Goal: Information Seeking & Learning: Learn about a topic

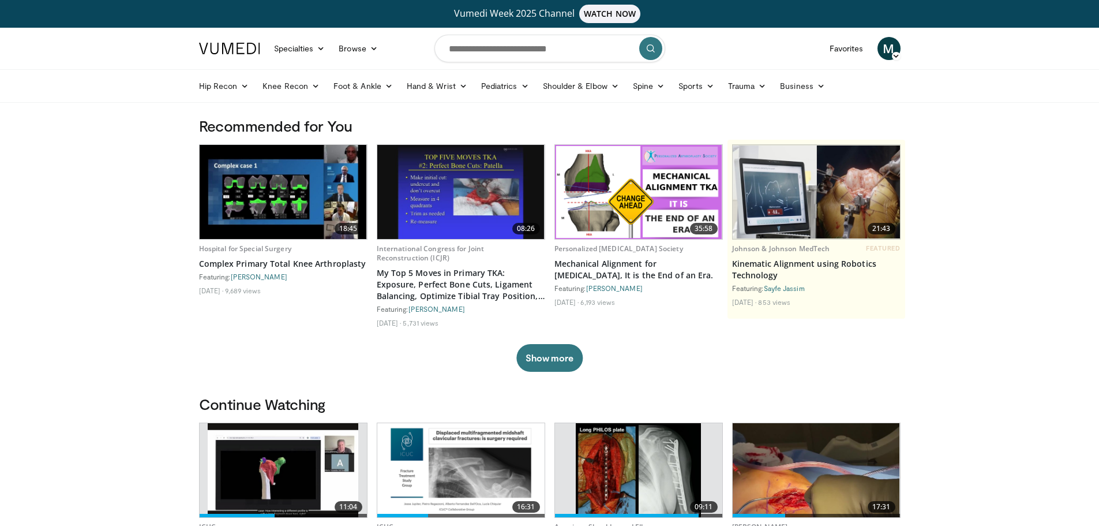
click at [885, 45] on span "M" at bounding box center [889, 48] width 23 height 23
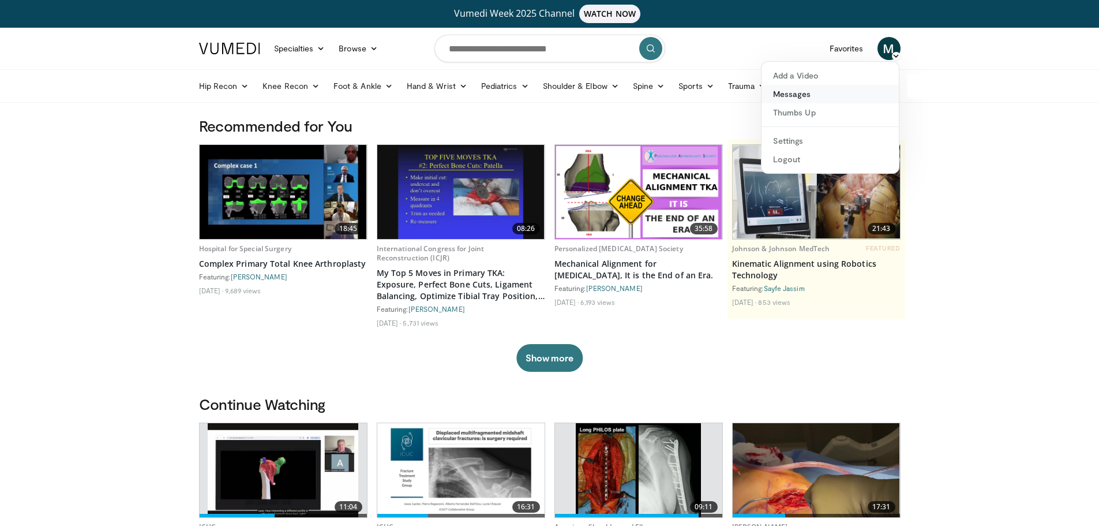
click at [831, 93] on link "Messages" at bounding box center [830, 94] width 137 height 18
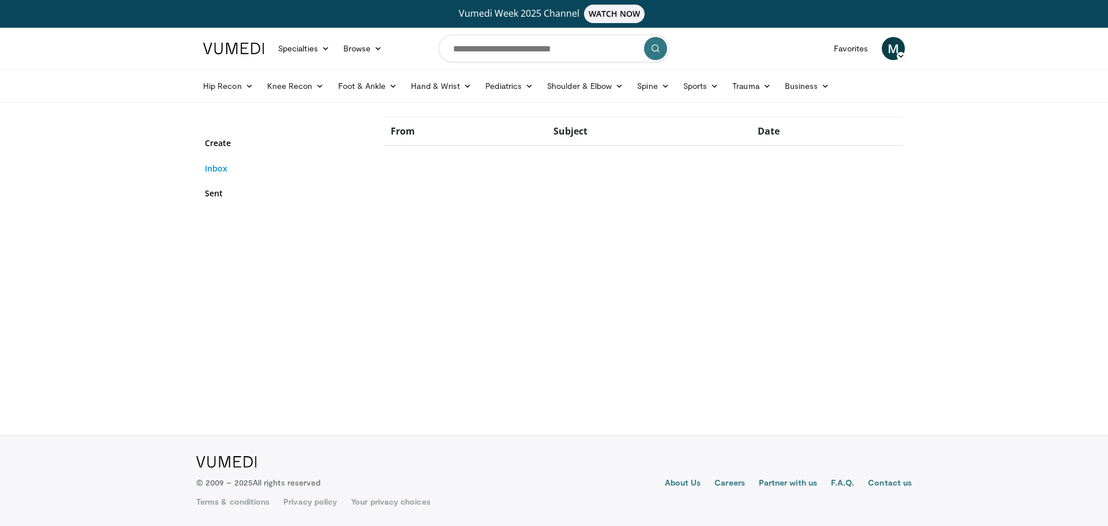
click at [205, 171] on link "Inbox" at bounding box center [286, 168] width 162 height 12
click at [216, 197] on link "Sent" at bounding box center [286, 193] width 162 height 12
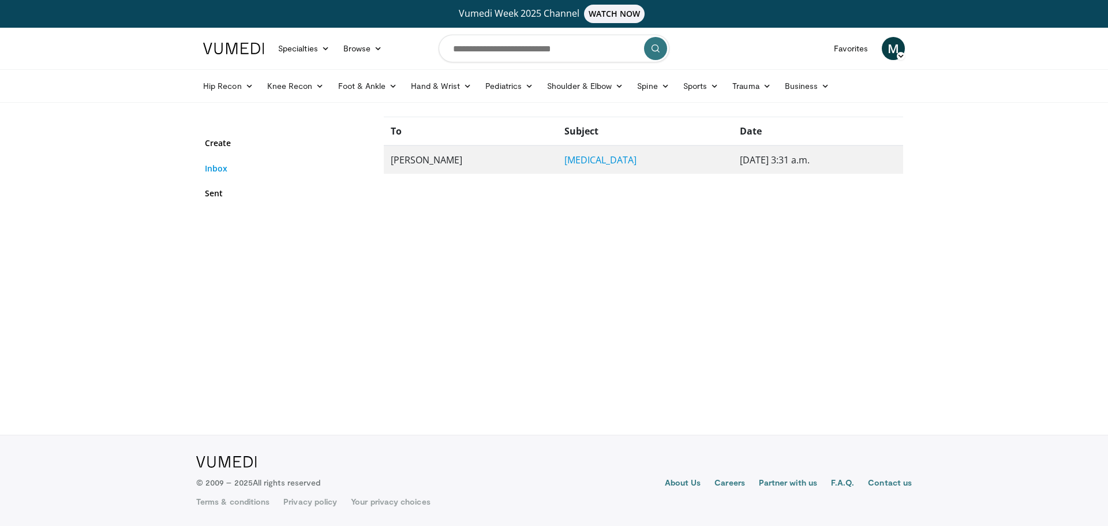
click at [214, 173] on link "Inbox" at bounding box center [286, 168] width 162 height 12
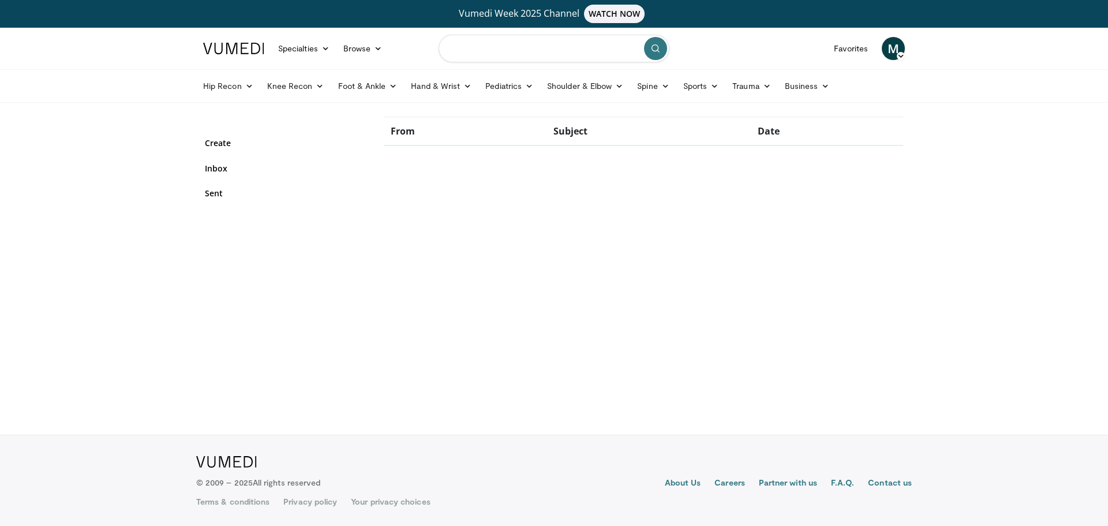
click at [520, 57] on input "Search topics, interventions" at bounding box center [554, 49] width 231 height 28
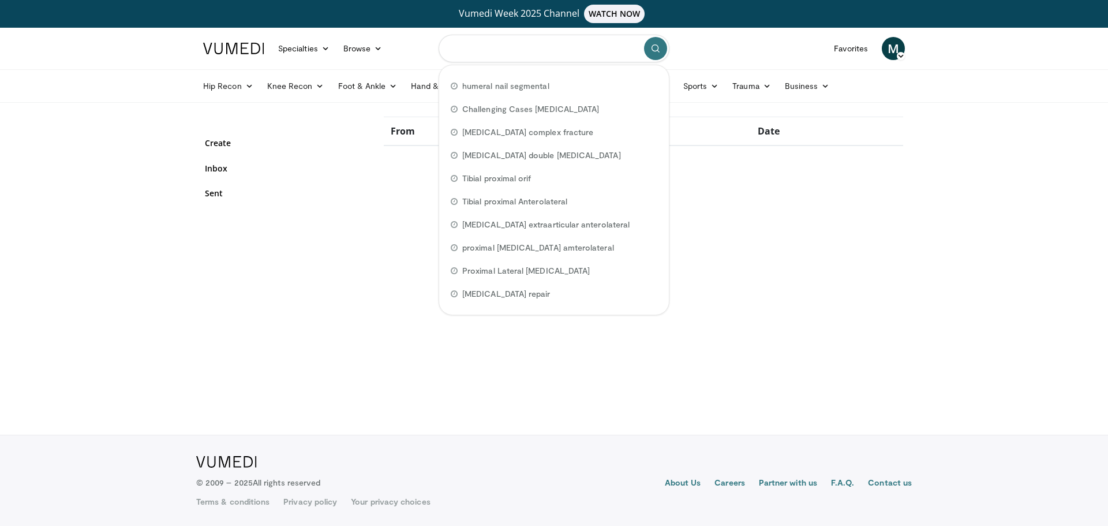
paste input "**********"
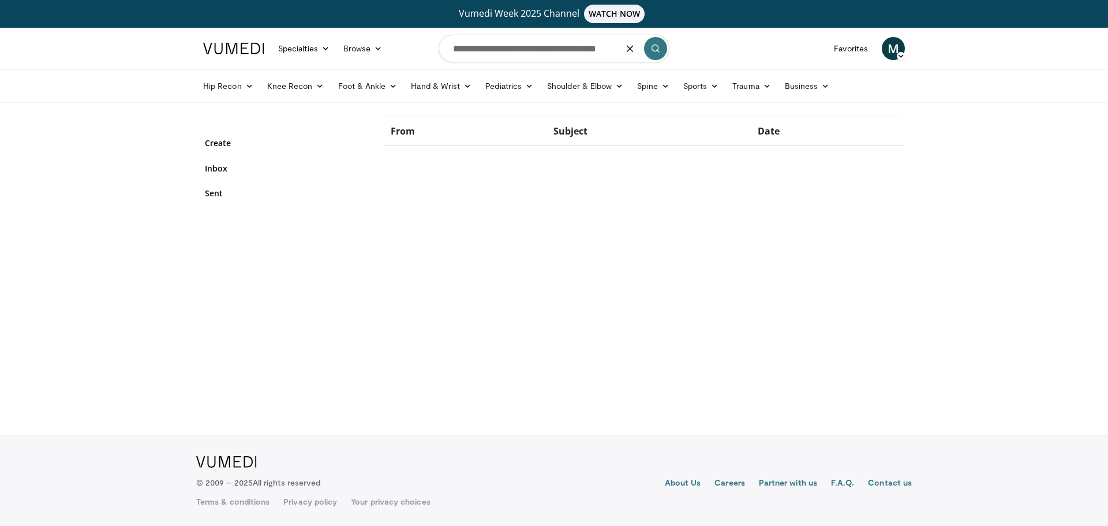
type input "**********"
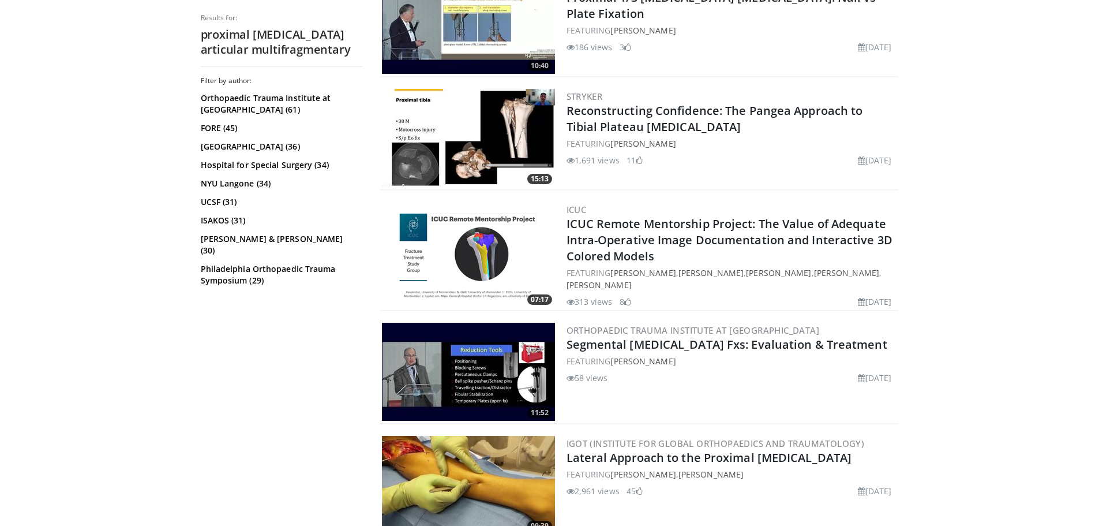
scroll to position [577, 0]
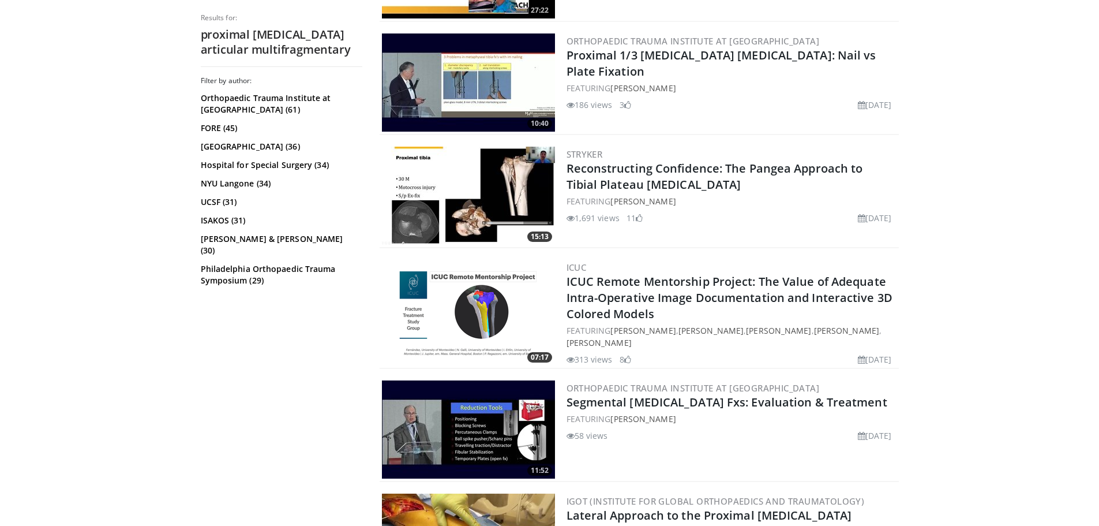
click at [501, 176] on img at bounding box center [468, 196] width 173 height 98
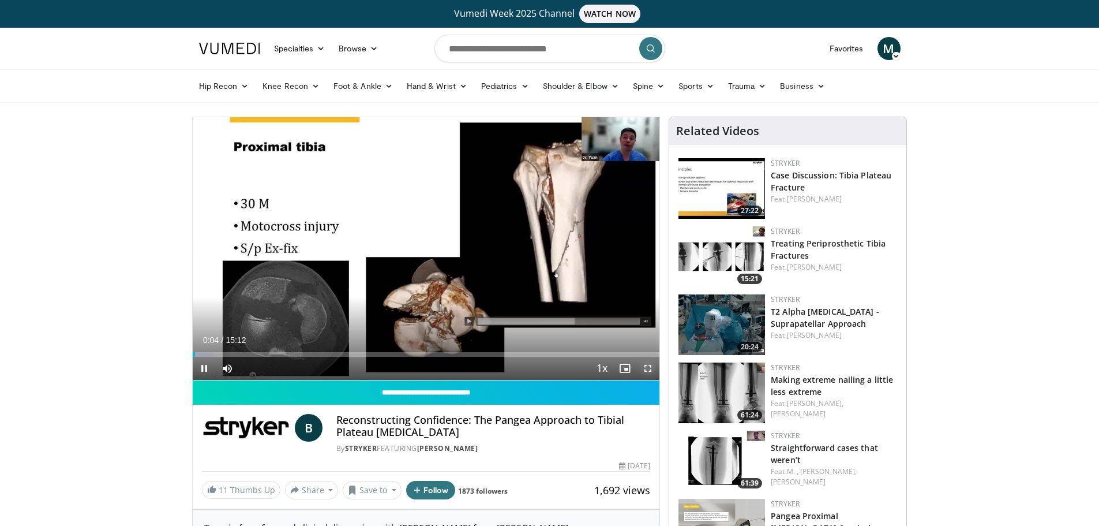
click at [649, 370] on span "Video Player" at bounding box center [647, 368] width 23 height 23
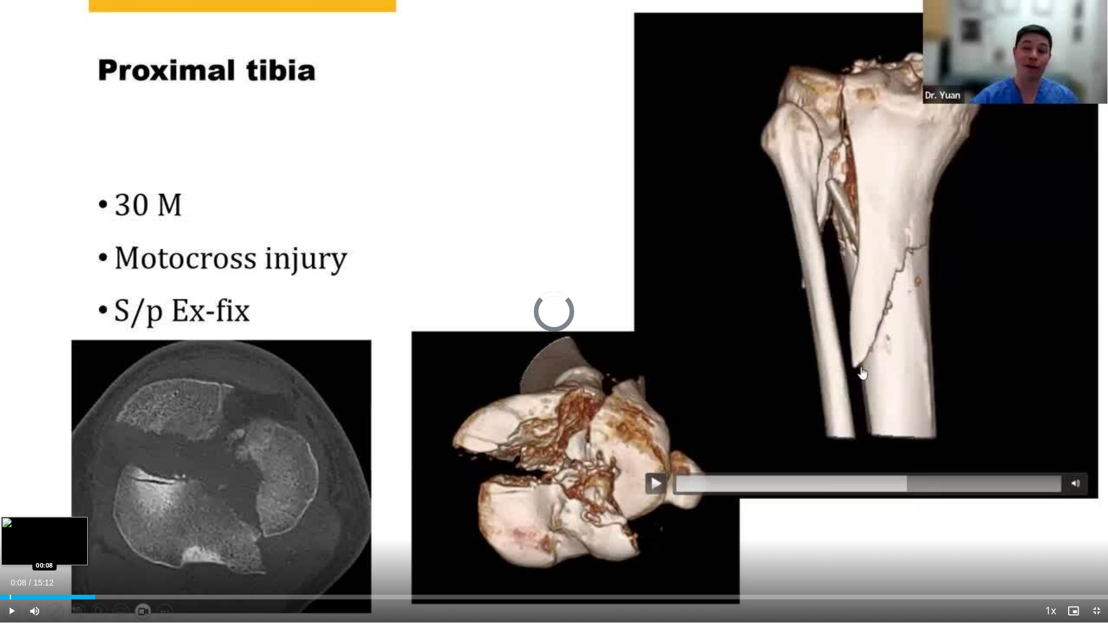
click at [10, 525] on div "Progress Bar" at bounding box center [10, 597] width 1 height 5
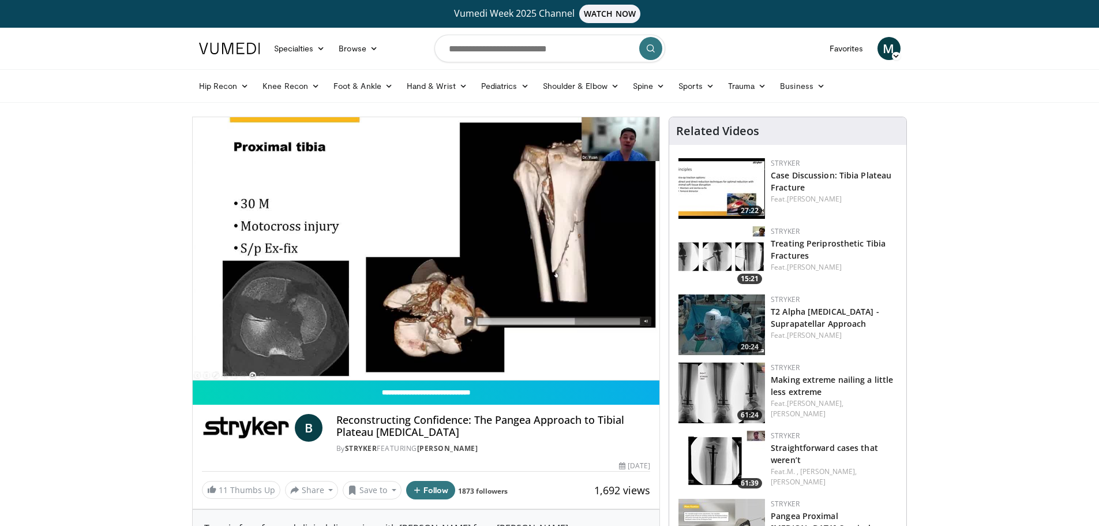
click at [718, 182] on img at bounding box center [722, 188] width 87 height 61
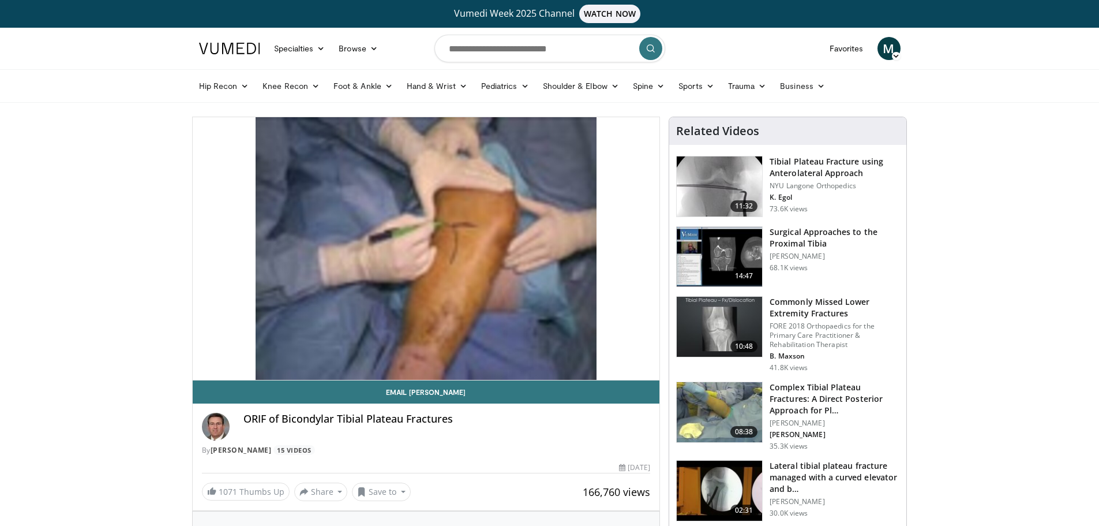
click at [735, 174] on img at bounding box center [719, 186] width 85 height 60
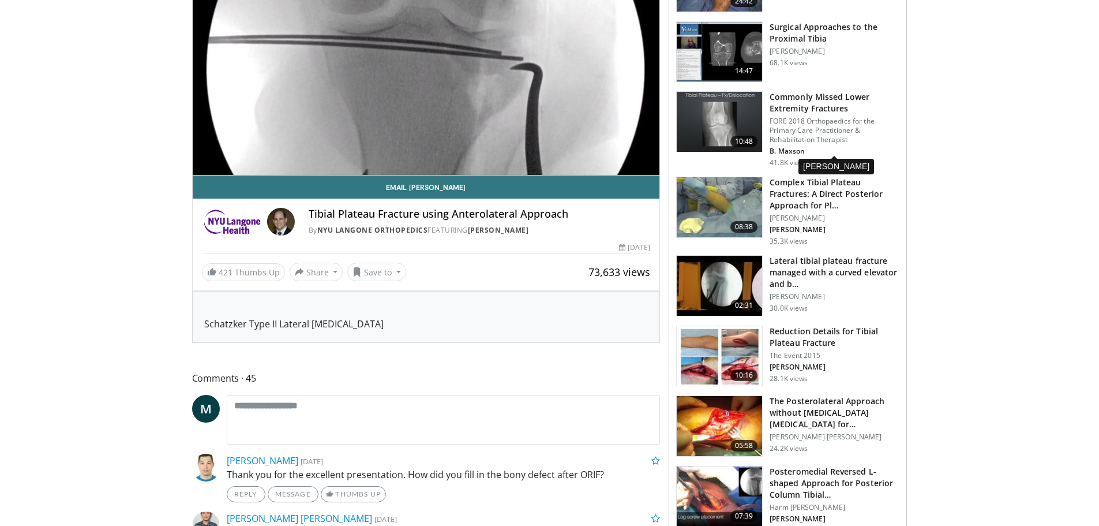
scroll to position [58, 0]
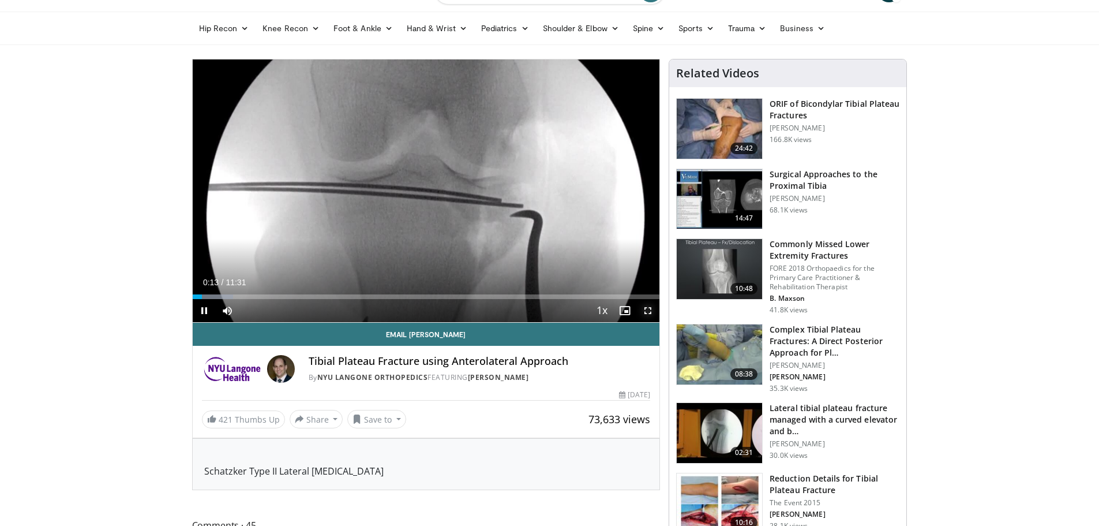
click at [647, 308] on span "Video Player" at bounding box center [647, 310] width 23 height 23
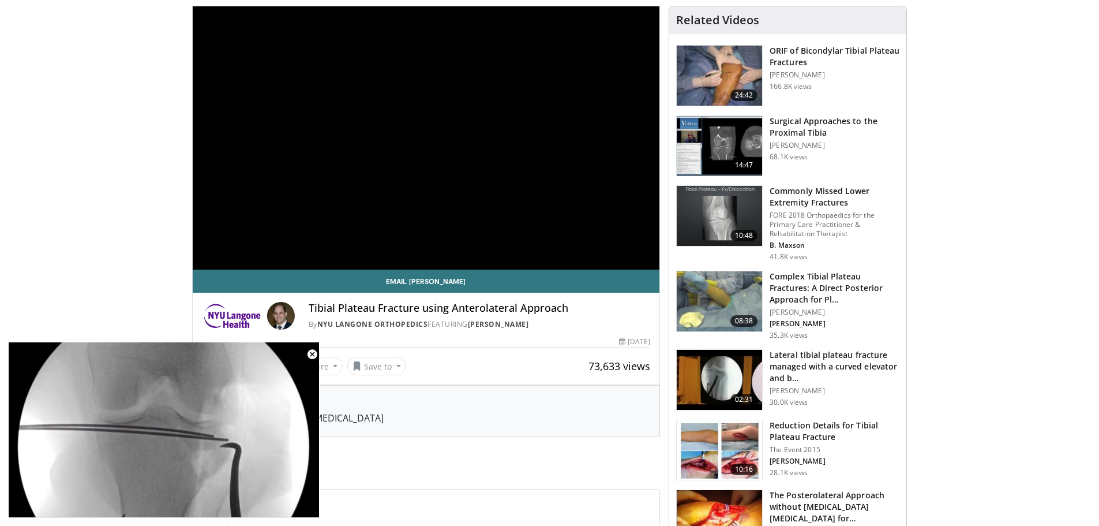
scroll to position [173, 0]
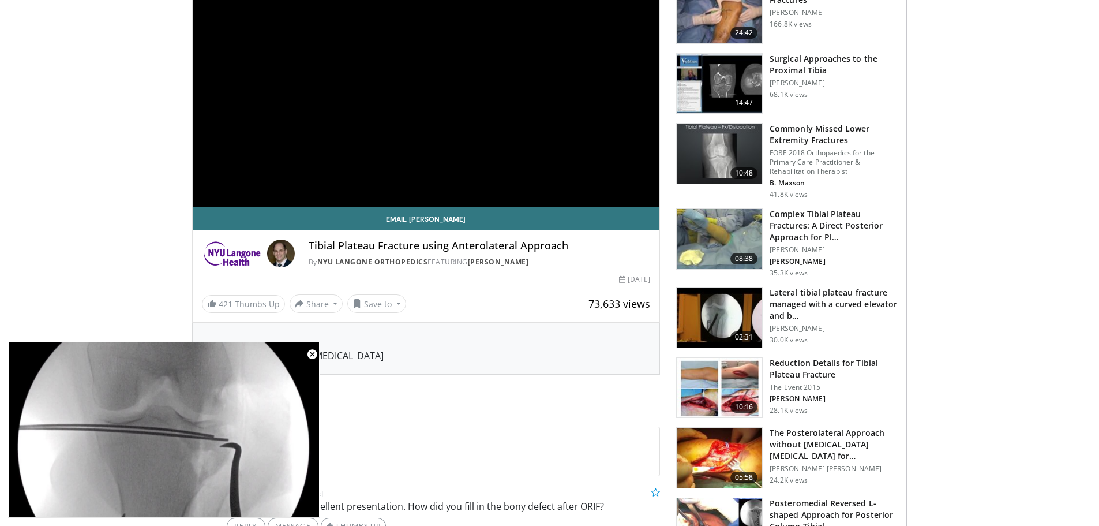
click at [733, 389] on img at bounding box center [719, 388] width 85 height 60
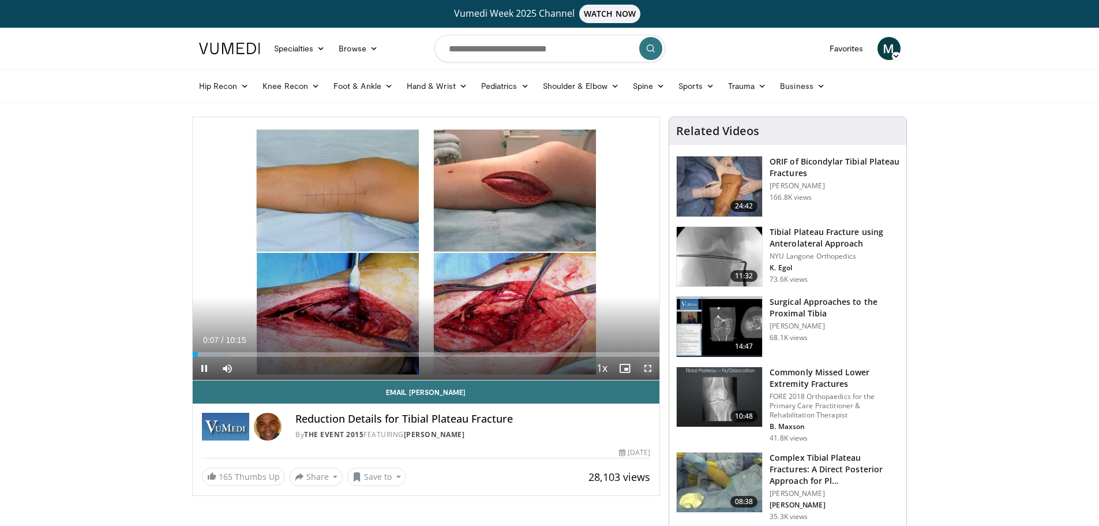
click at [649, 362] on span "Video Player" at bounding box center [647, 368] width 23 height 23
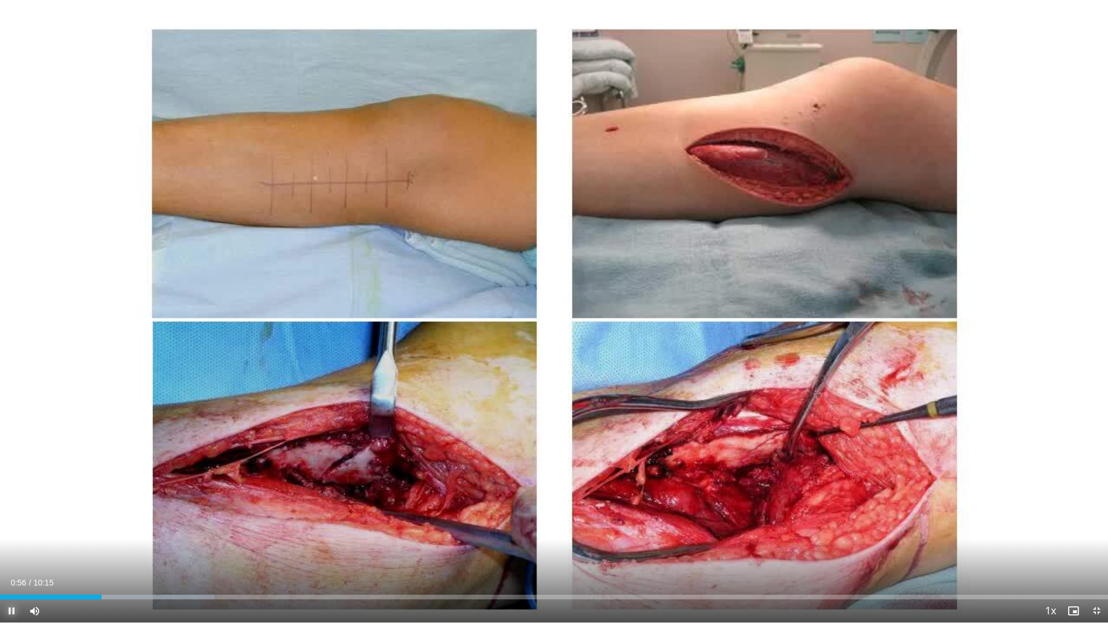
click at [13, 525] on span "Video Player" at bounding box center [11, 610] width 23 height 23
click at [54, 525] on div "Loaded : 19.30% 00:56 00:30" at bounding box center [554, 594] width 1108 height 11
click at [12, 525] on span "Video Player" at bounding box center [11, 610] width 23 height 23
click at [0, 525] on button "Pause" at bounding box center [11, 610] width 23 height 23
click at [0, 525] on button "Play" at bounding box center [11, 610] width 23 height 23
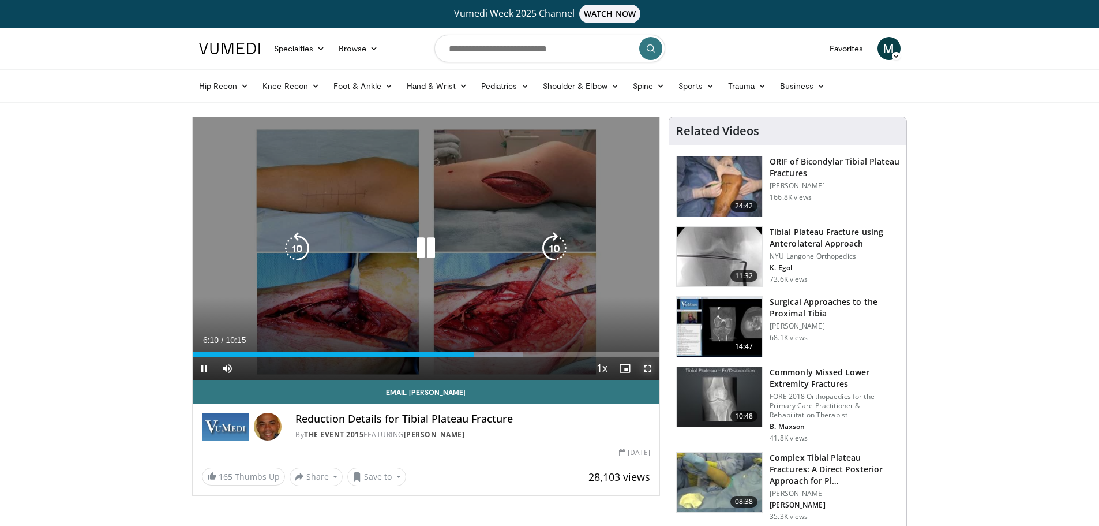
drag, startPoint x: 650, startPoint y: 364, endPoint x: 650, endPoint y: 434, distance: 69.8
click at [650, 364] on span "Video Player" at bounding box center [647, 368] width 23 height 23
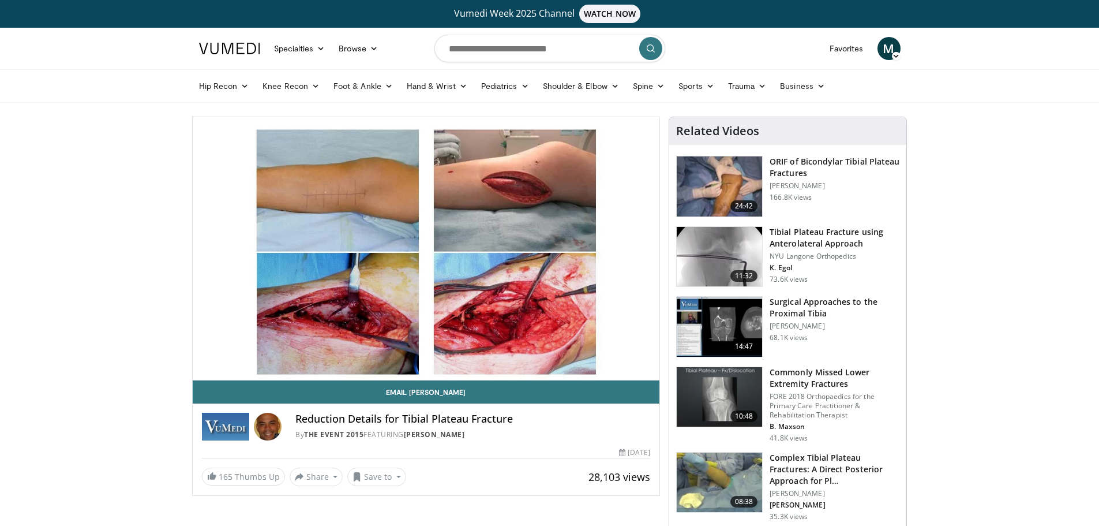
click at [717, 324] on img at bounding box center [719, 327] width 85 height 60
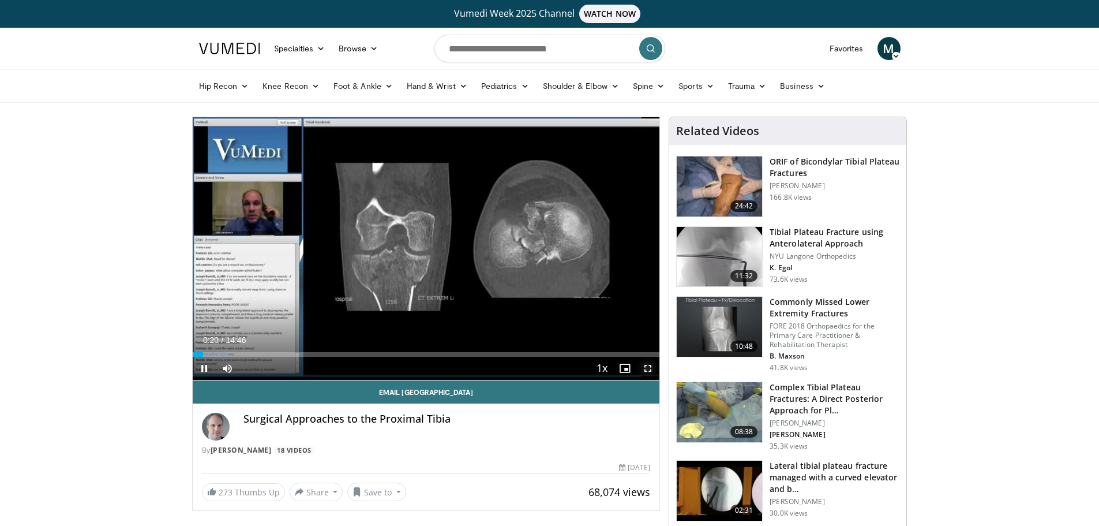
click at [647, 366] on span "Video Player" at bounding box center [647, 368] width 23 height 23
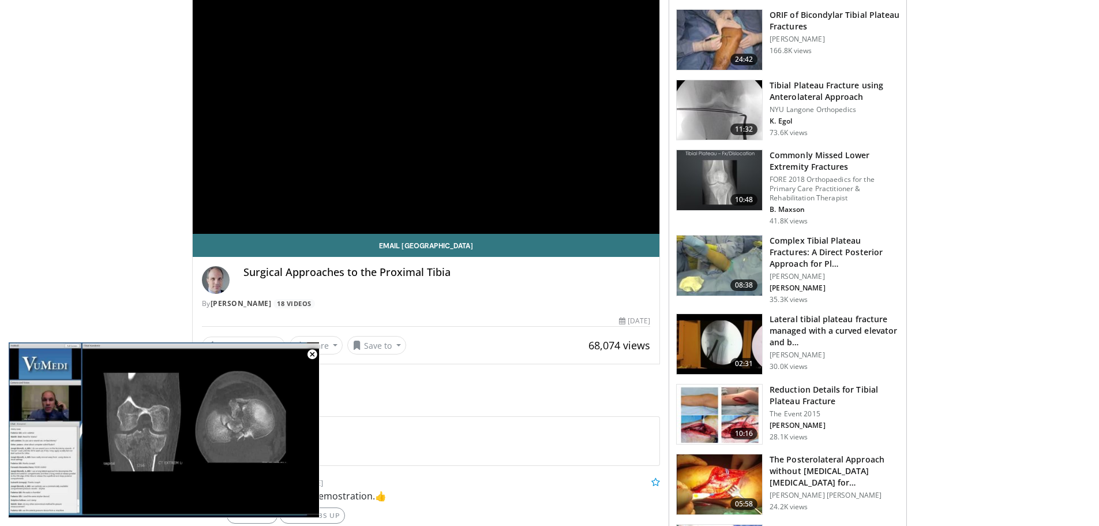
scroll to position [58, 0]
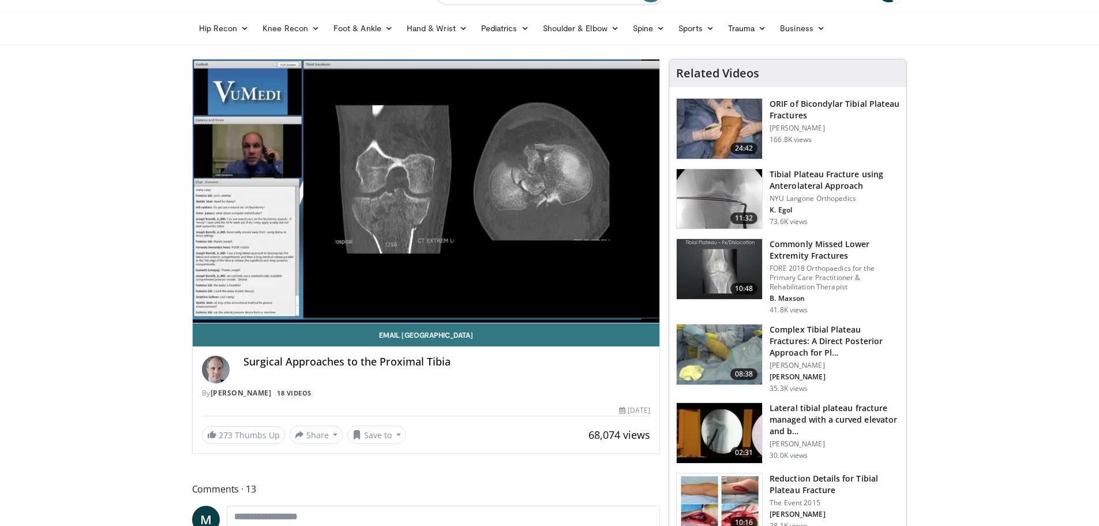
click at [719, 126] on img at bounding box center [719, 129] width 85 height 60
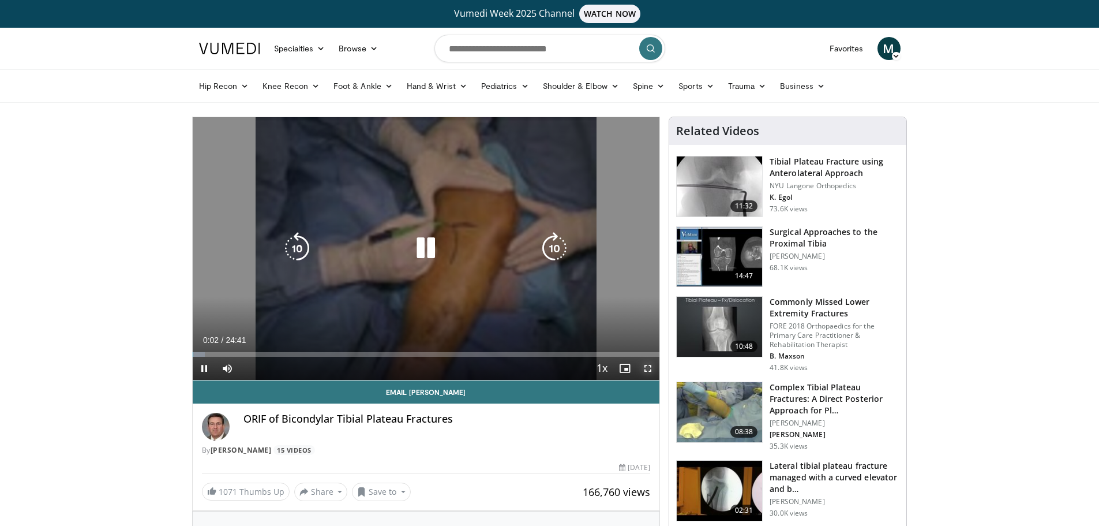
drag, startPoint x: 649, startPoint y: 370, endPoint x: 649, endPoint y: 440, distance: 69.8
click at [649, 370] on span "Video Player" at bounding box center [647, 368] width 23 height 23
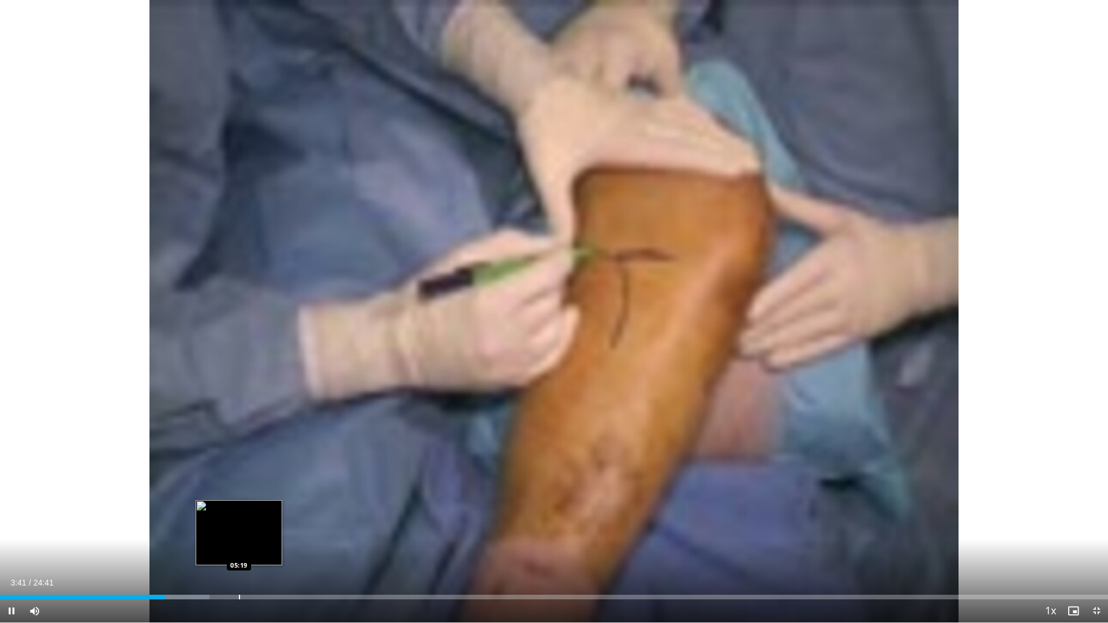
click at [239, 525] on div "Loaded : 18.92% 03:41 05:19" at bounding box center [554, 594] width 1108 height 11
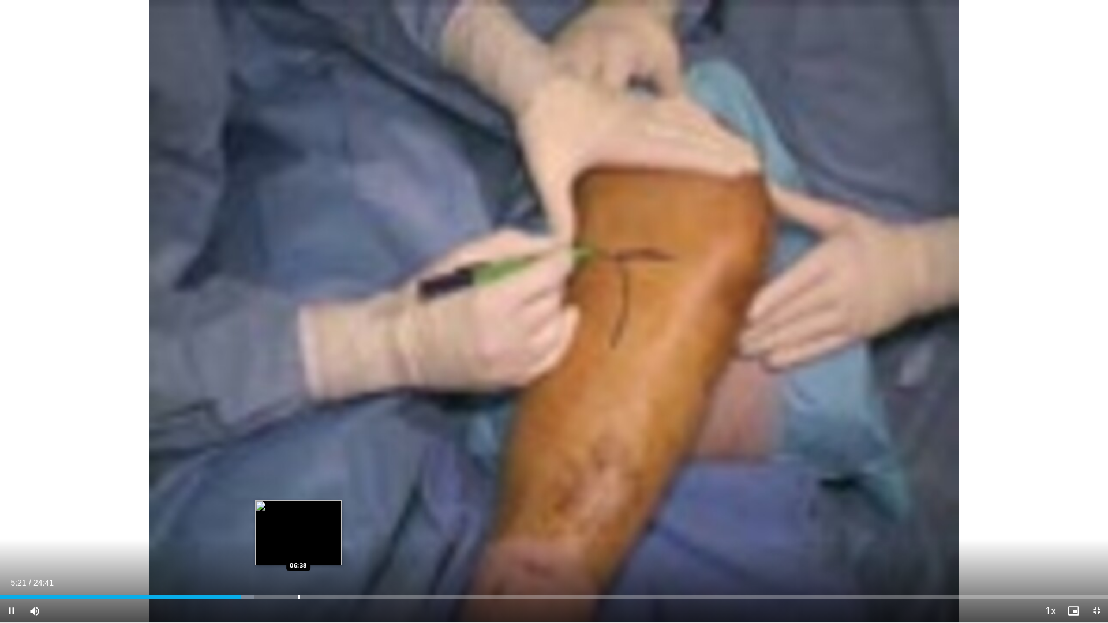
click at [298, 525] on div "Progress Bar" at bounding box center [298, 597] width 1 height 5
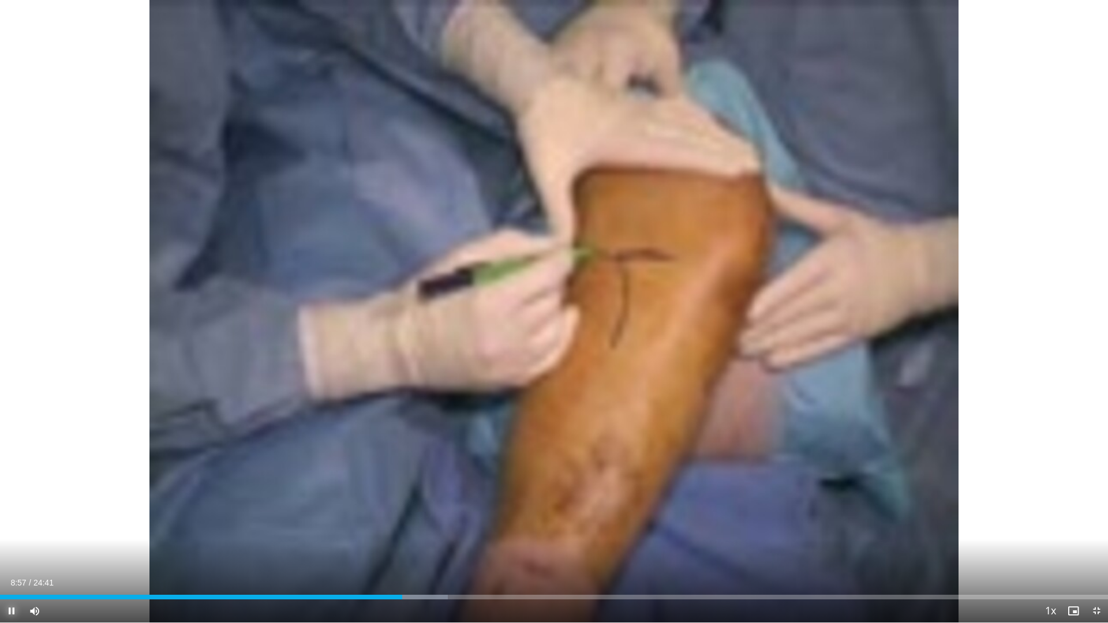
click at [12, 525] on span "Video Player" at bounding box center [11, 610] width 23 height 23
click at [0, 525] on button "Play" at bounding box center [11, 610] width 23 height 23
click at [0, 525] on button "Pause" at bounding box center [11, 610] width 23 height 23
